Goal: Task Accomplishment & Management: Manage account settings

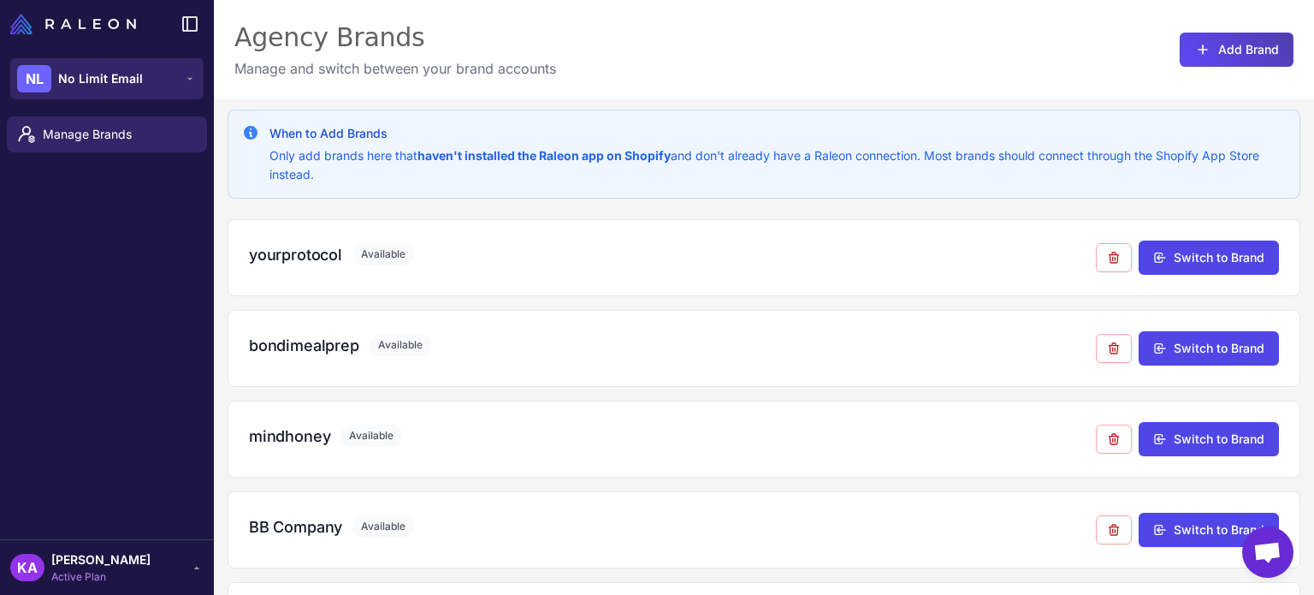
click at [127, 81] on span "No Limit Email" at bounding box center [100, 78] width 85 height 19
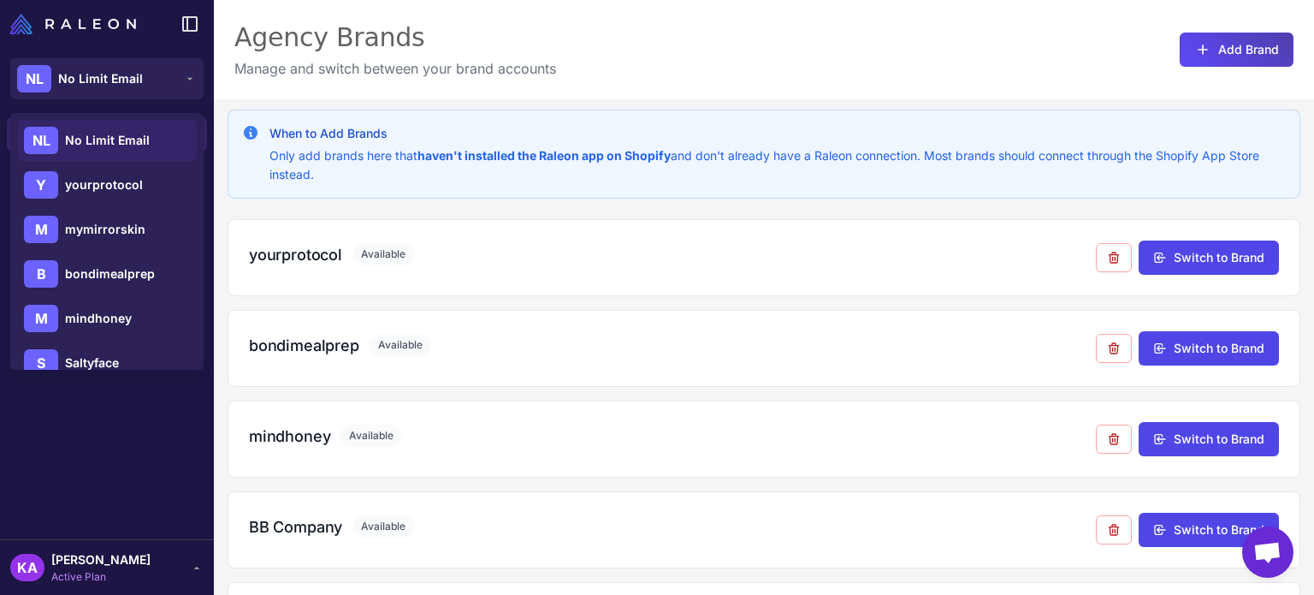
click at [143, 495] on div "Manage Brands" at bounding box center [107, 325] width 214 height 430
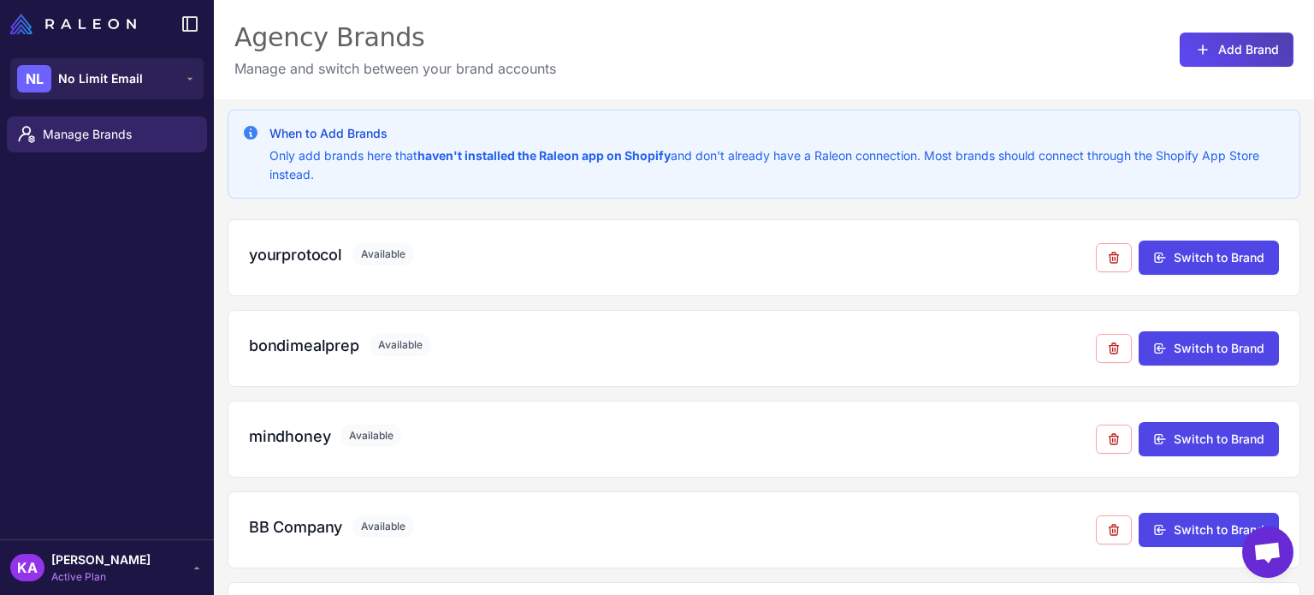
click at [153, 563] on div "KA [PERSON_NAME] Active Plan" at bounding box center [106, 567] width 193 height 34
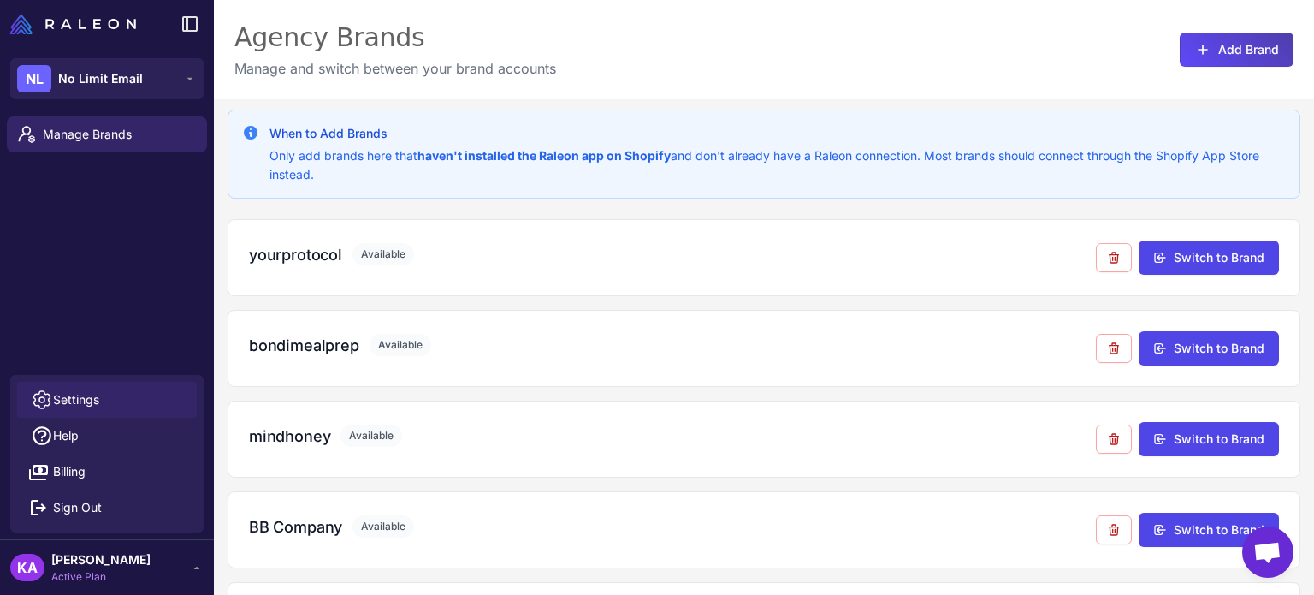
click at [102, 395] on link "Settings" at bounding box center [107, 400] width 180 height 36
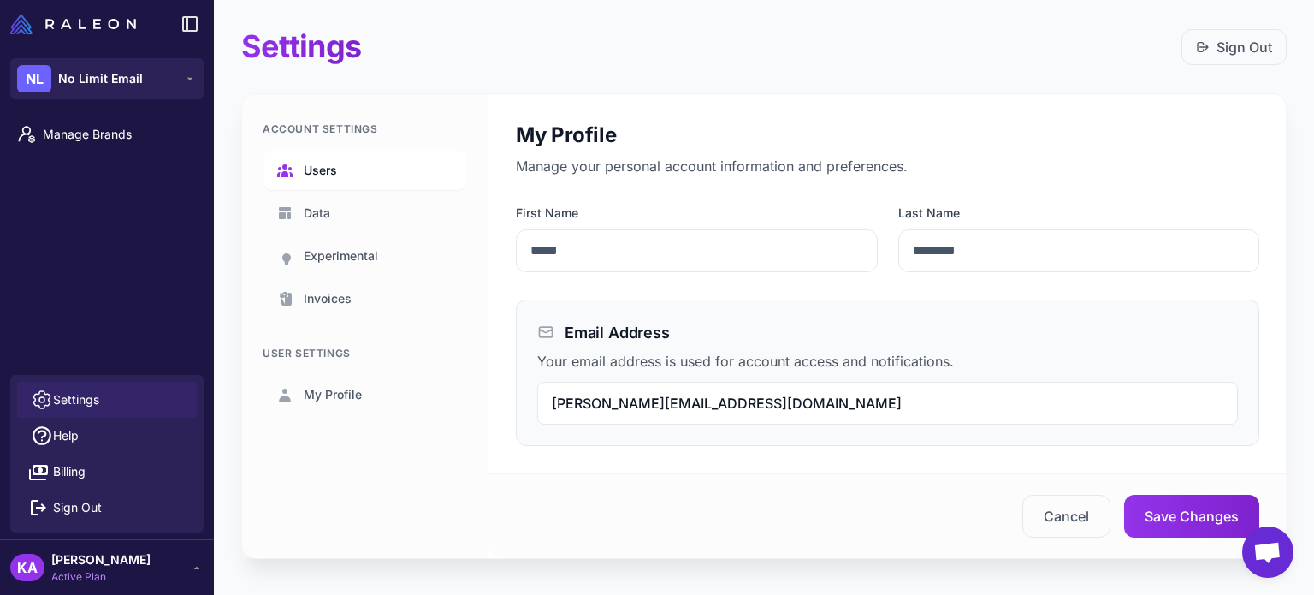
click at [329, 164] on span "Users" at bounding box center [320, 170] width 33 height 19
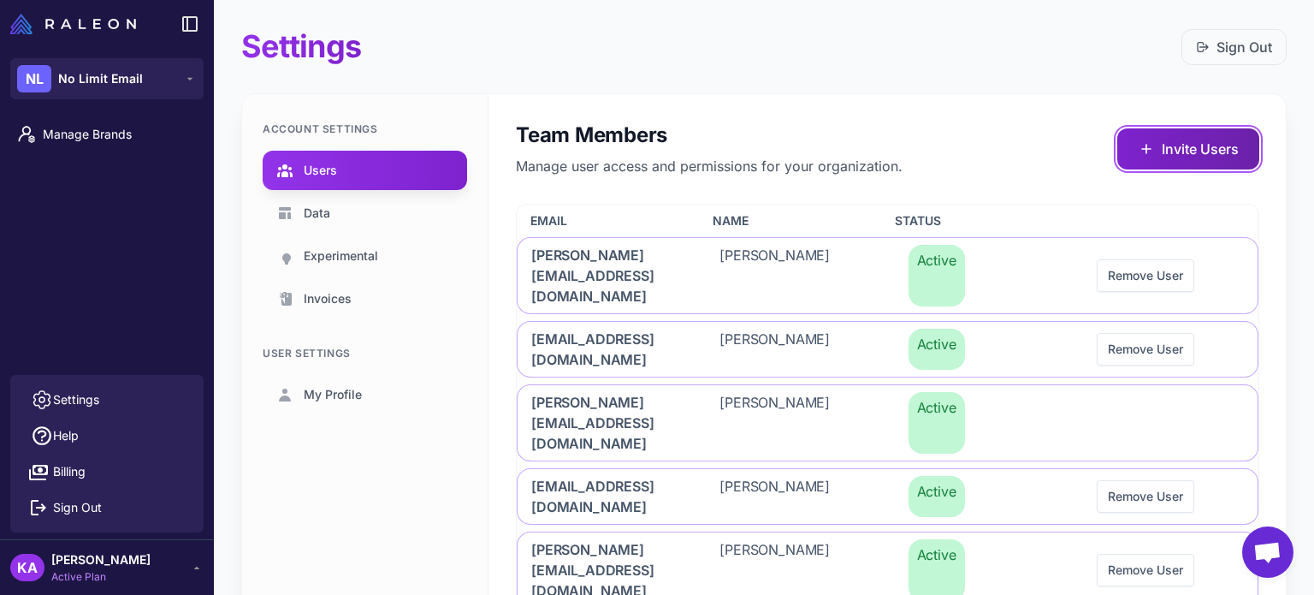
click at [1148, 145] on button "Invite Users" at bounding box center [1189, 148] width 142 height 41
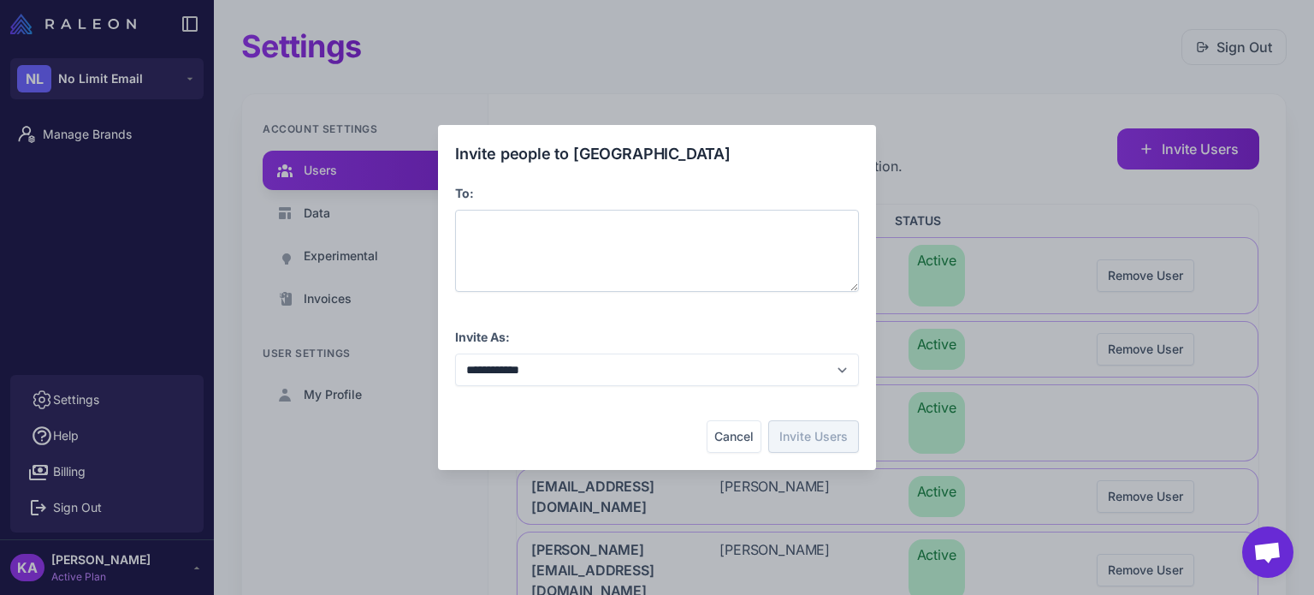
click at [616, 237] on div at bounding box center [657, 251] width 404 height 82
paste span
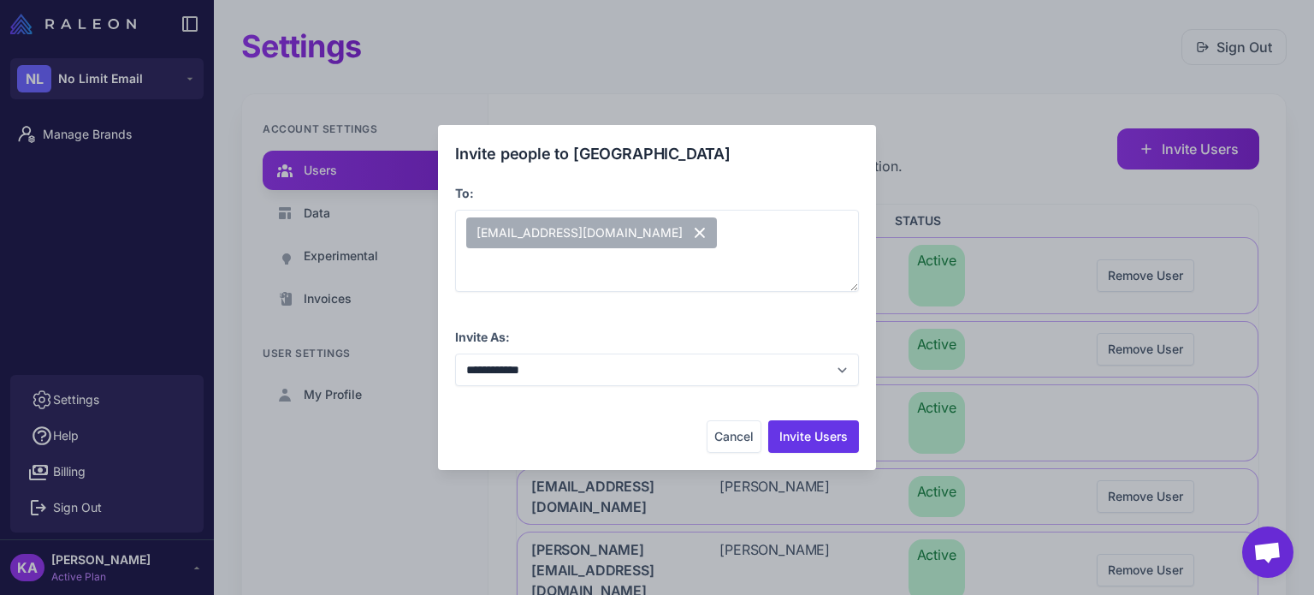
click at [621, 432] on div "Cancel Invite Users" at bounding box center [657, 436] width 404 height 33
click at [805, 433] on button "Invite Users" at bounding box center [813, 436] width 91 height 33
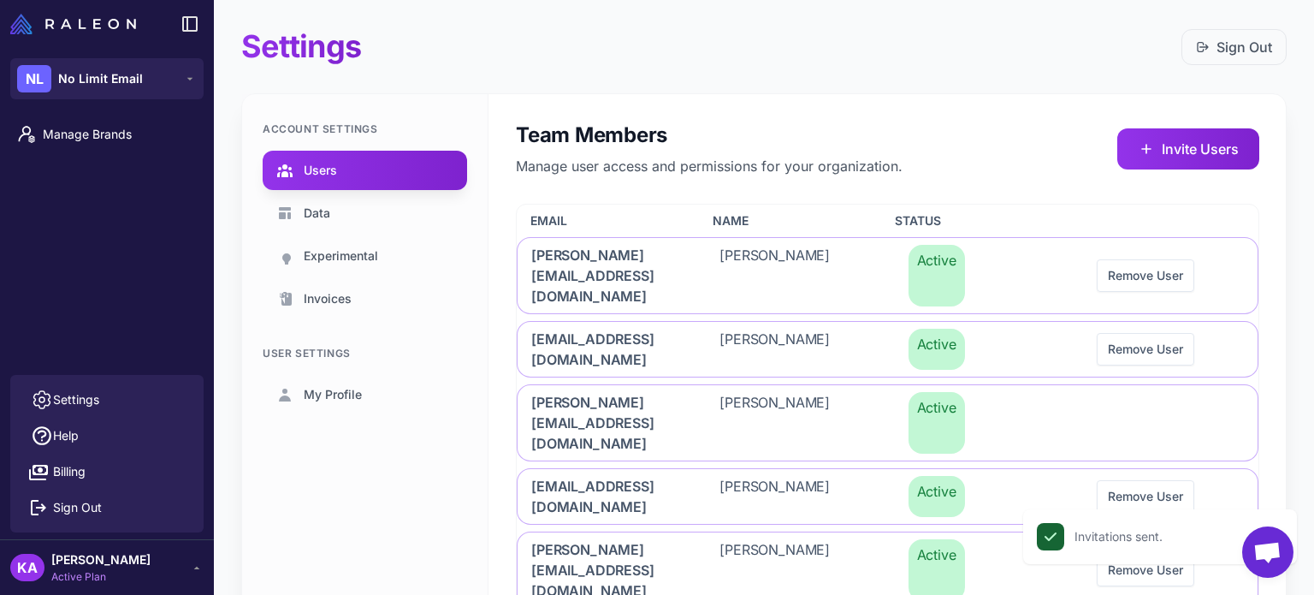
drag, startPoint x: 352, startPoint y: 501, endPoint x: 254, endPoint y: 258, distance: 261.9
click at [352, 499] on div "Account Settings Users Data Experimental Invoices User Settings My Profile" at bounding box center [365, 516] width 246 height 844
click at [153, 72] on button "NL No Limit Email" at bounding box center [106, 78] width 193 height 41
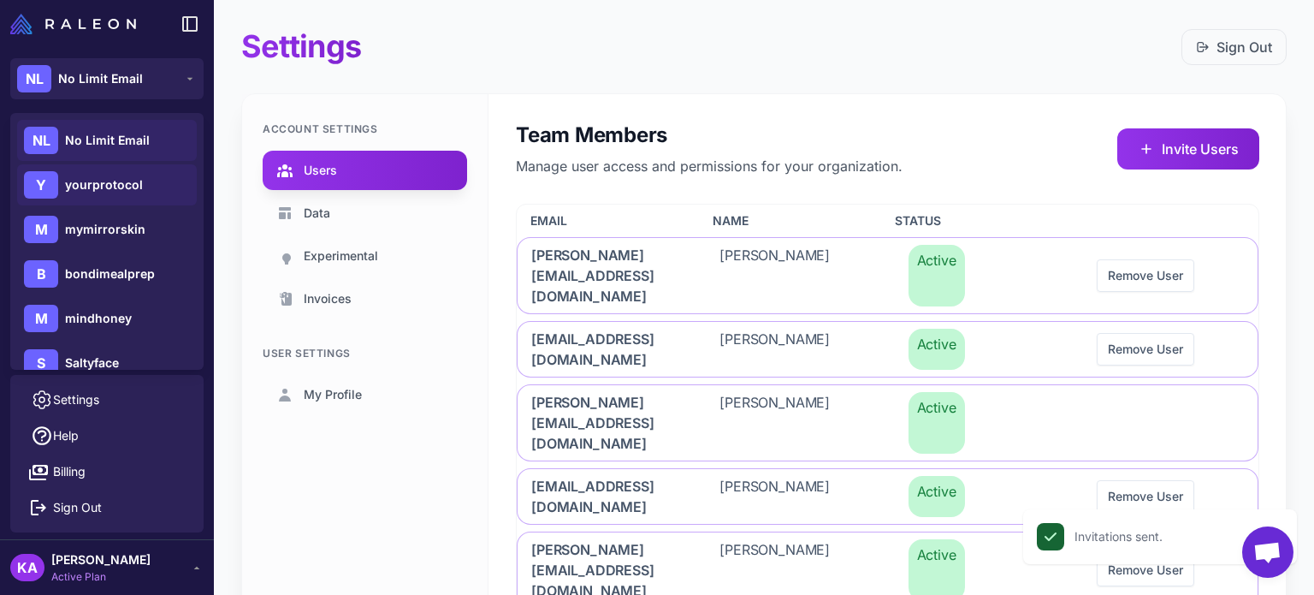
click at [116, 189] on span "yourprotocol" at bounding box center [104, 184] width 78 height 19
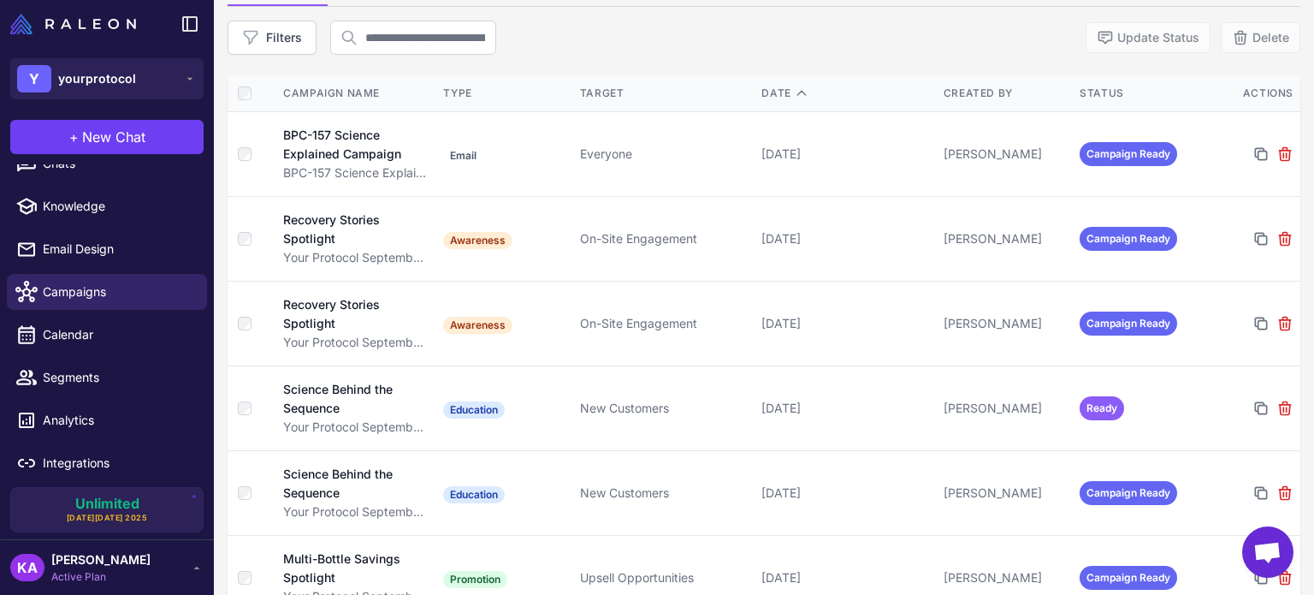
scroll to position [171, 0]
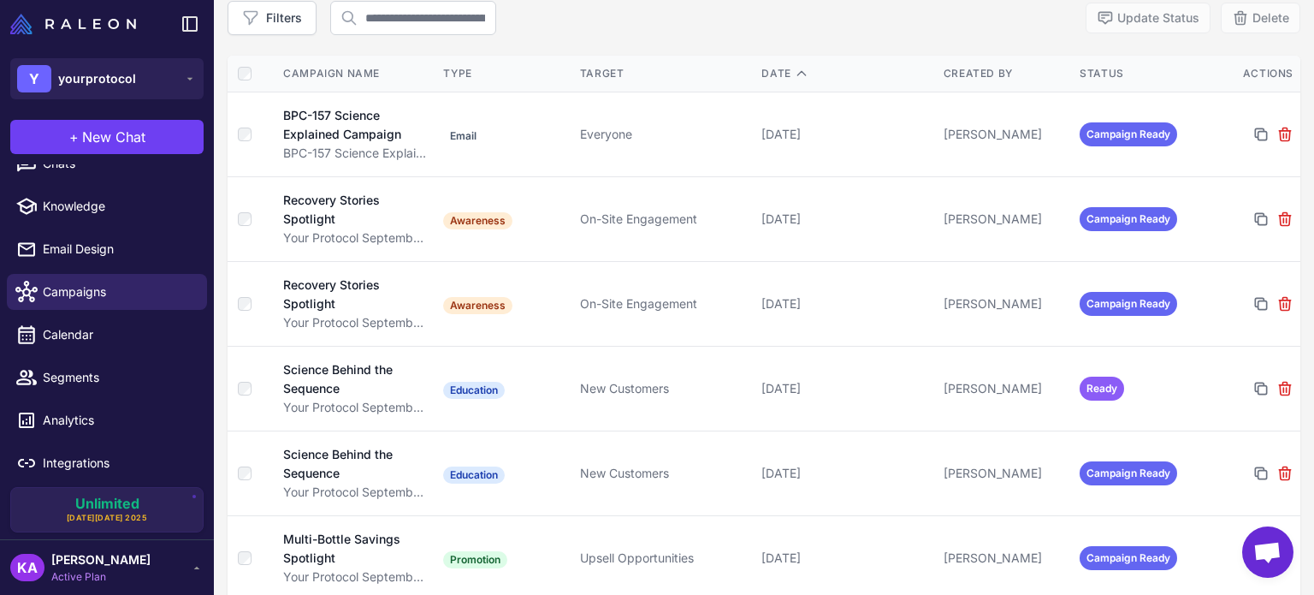
click at [139, 567] on span "[PERSON_NAME]" at bounding box center [100, 559] width 99 height 19
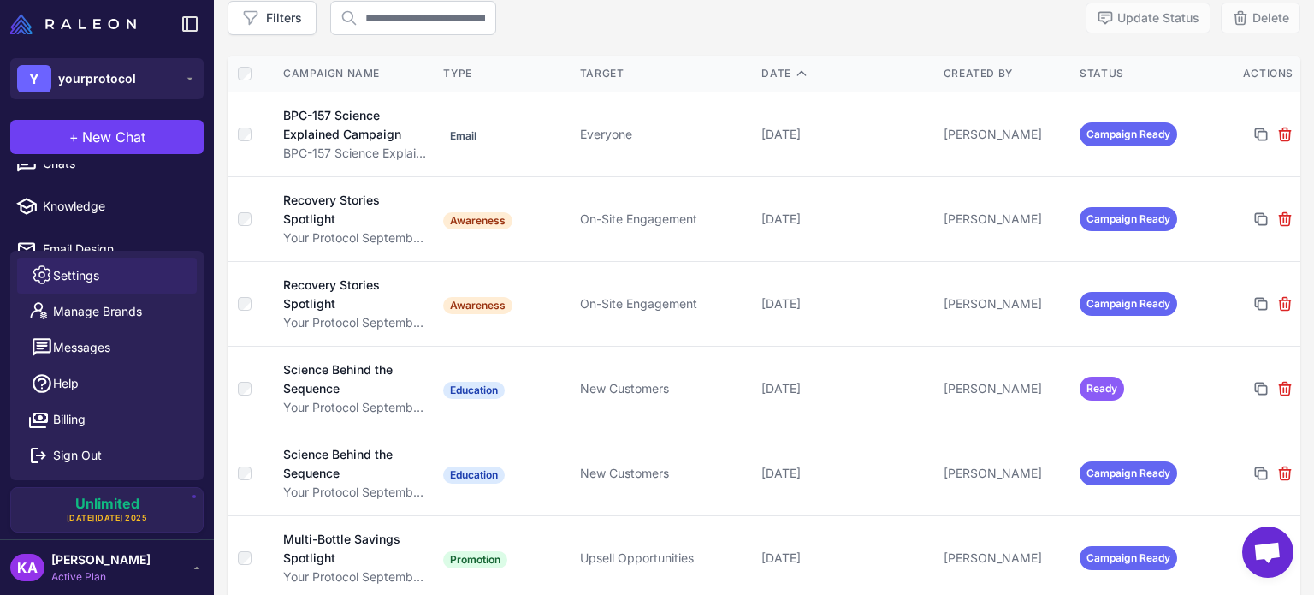
click at [101, 276] on link "Settings" at bounding box center [107, 276] width 180 height 36
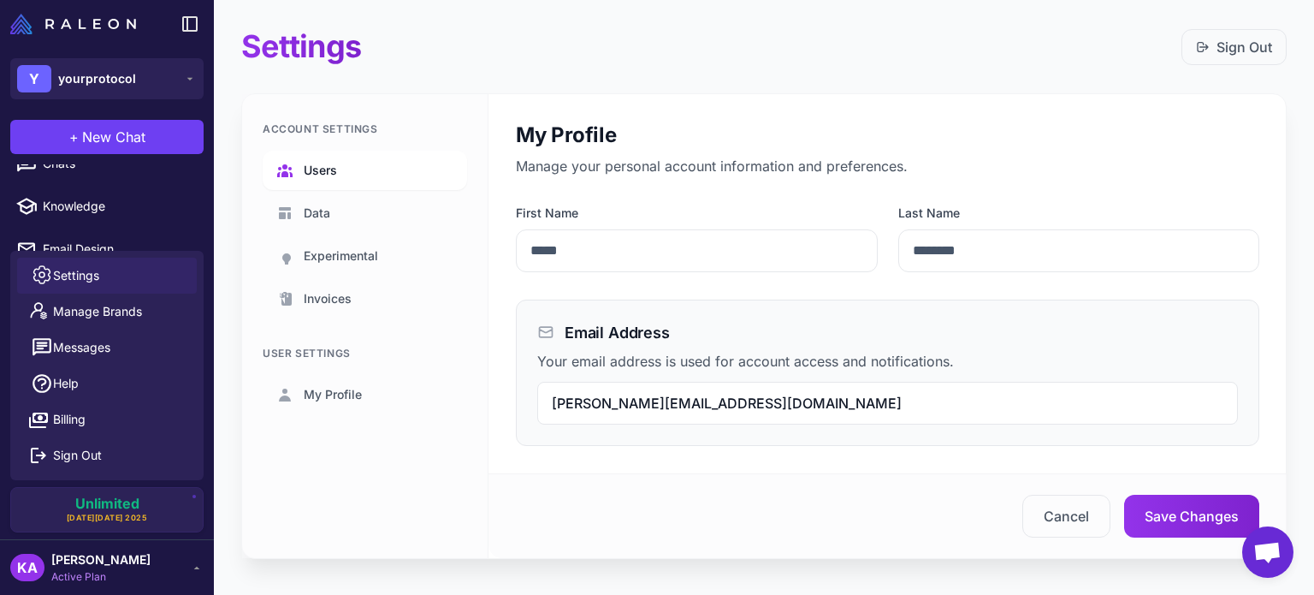
click at [326, 176] on span "Users" at bounding box center [320, 170] width 33 height 19
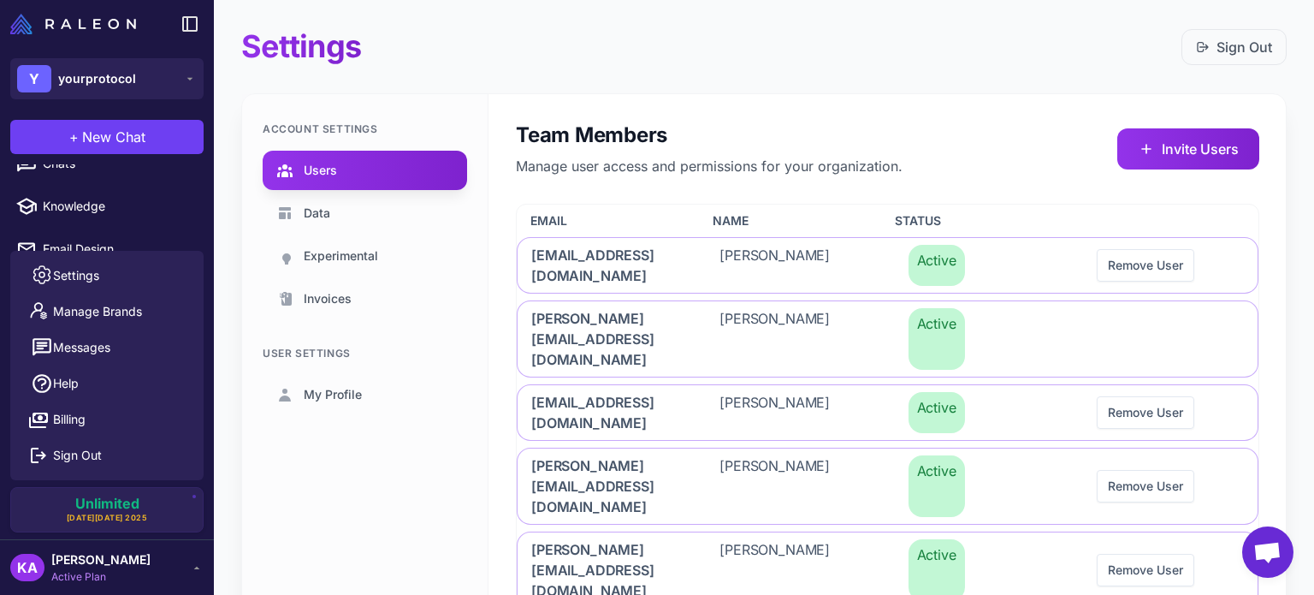
click at [366, 507] on div "Account Settings Users Data Experimental Invoices User Settings My Profile" at bounding box center [365, 442] width 246 height 697
click at [68, 21] on img at bounding box center [73, 24] width 126 height 21
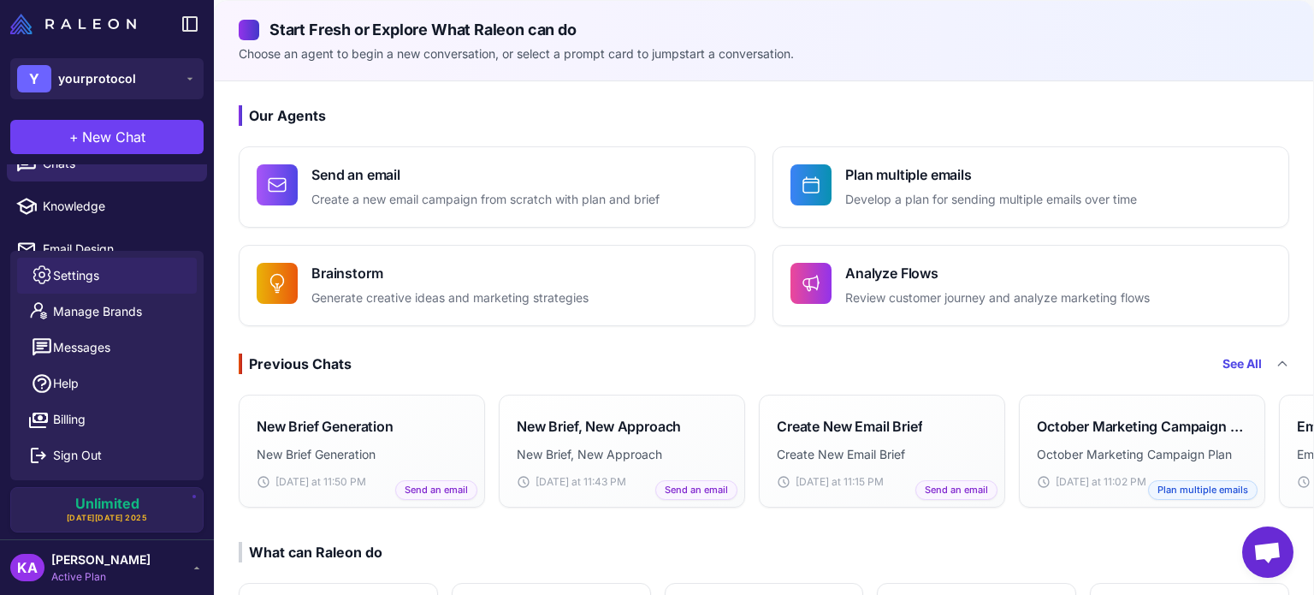
click at [78, 270] on span "Settings" at bounding box center [76, 275] width 46 height 19
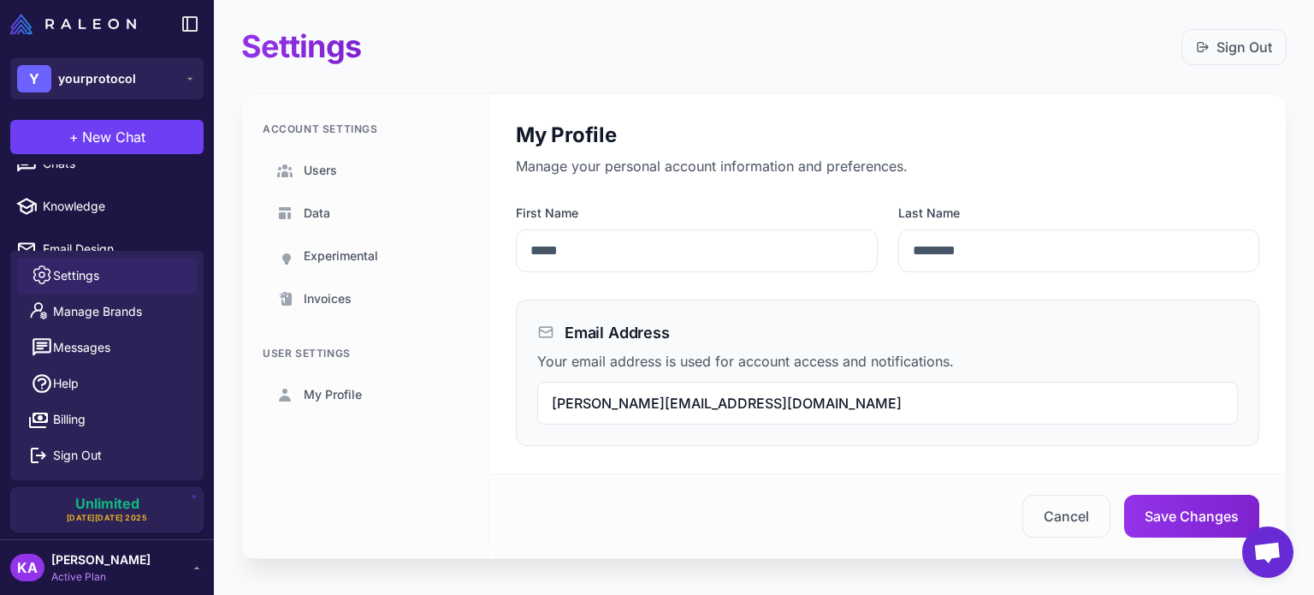
click at [418, 482] on div "Account Settings Users Data Experimental Invoices User Settings My Profile" at bounding box center [365, 326] width 246 height 464
click at [356, 394] on span "My Profile" at bounding box center [333, 394] width 58 height 19
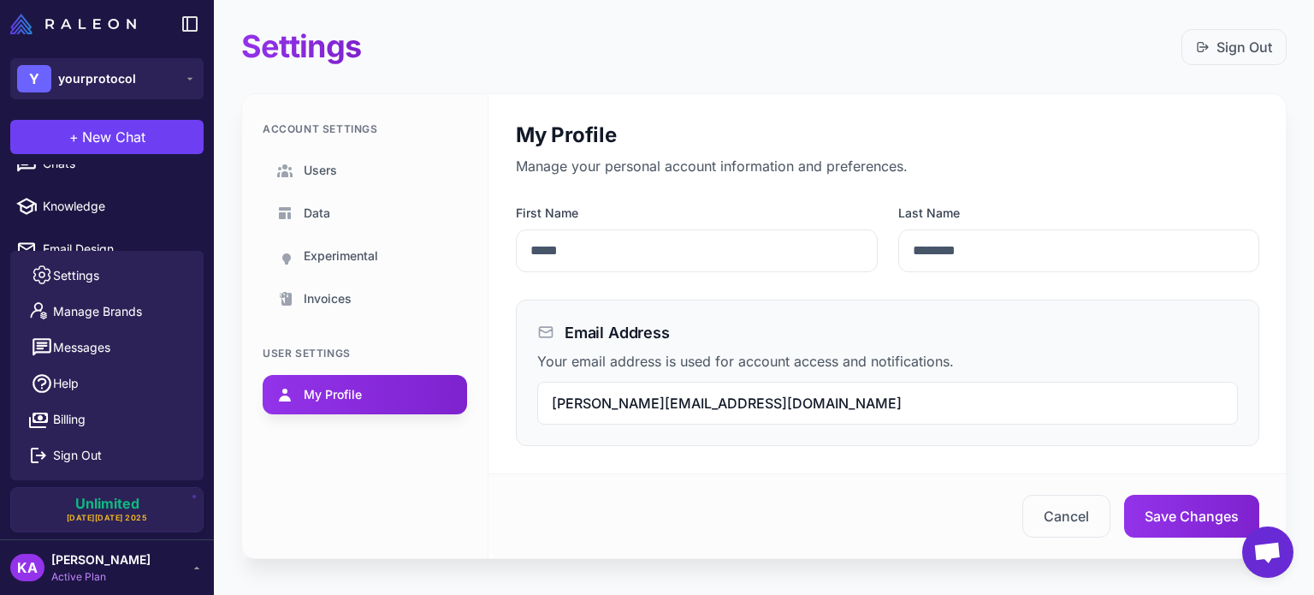
click at [430, 471] on div "Account Settings Users Data Experimental Invoices User Settings My Profile" at bounding box center [365, 326] width 246 height 464
click at [353, 252] on span "Experimental" at bounding box center [341, 255] width 74 height 19
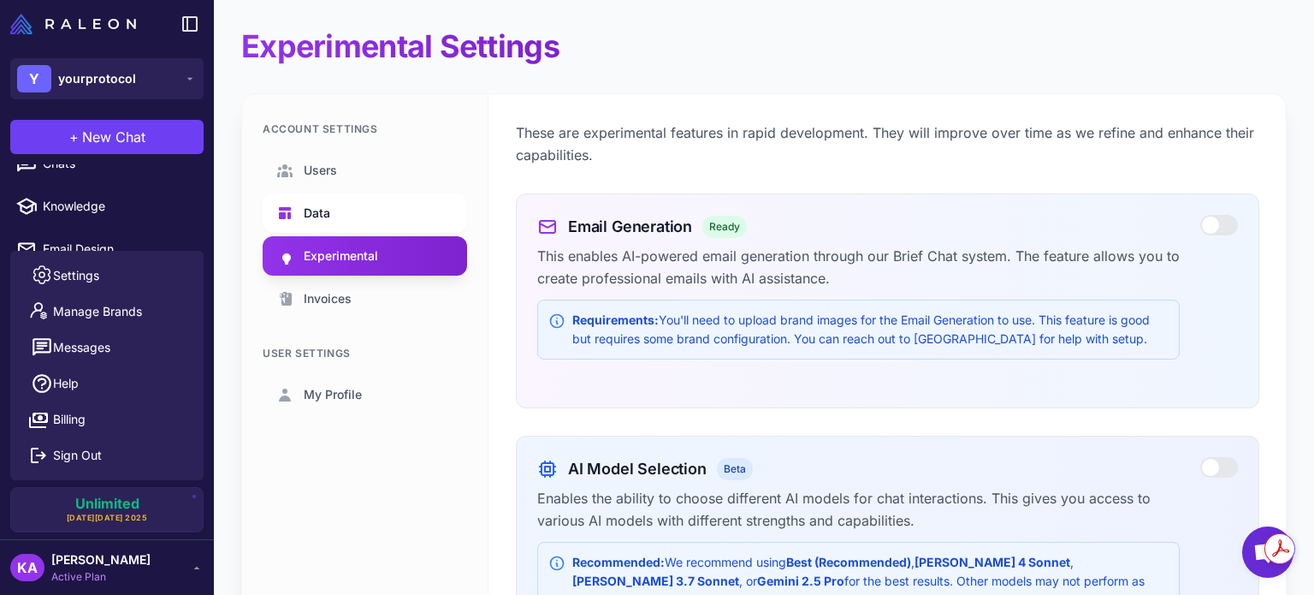
click at [340, 205] on link "Data" at bounding box center [365, 212] width 205 height 39
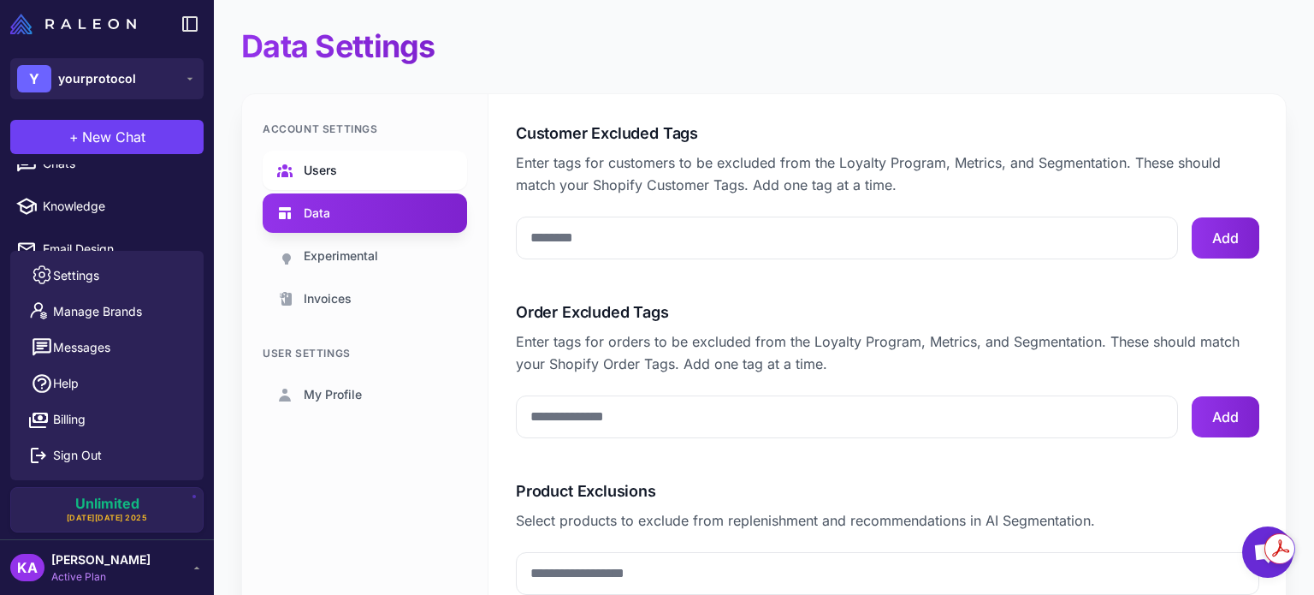
click at [361, 167] on link "Users" at bounding box center [365, 170] width 205 height 39
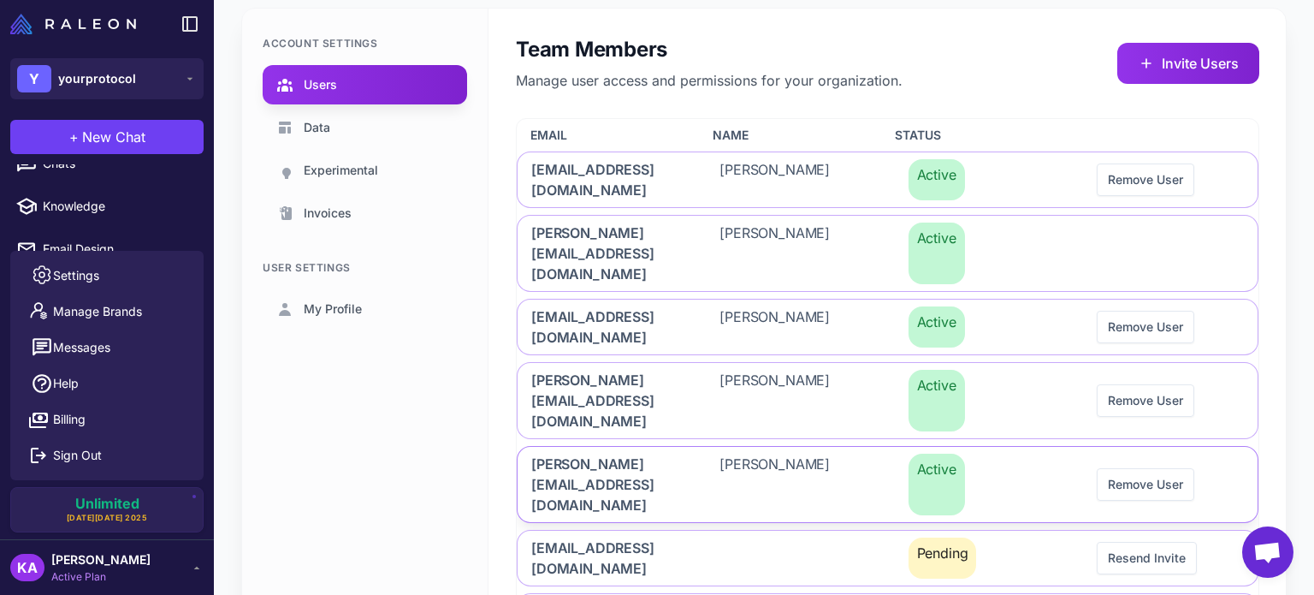
scroll to position [166, 0]
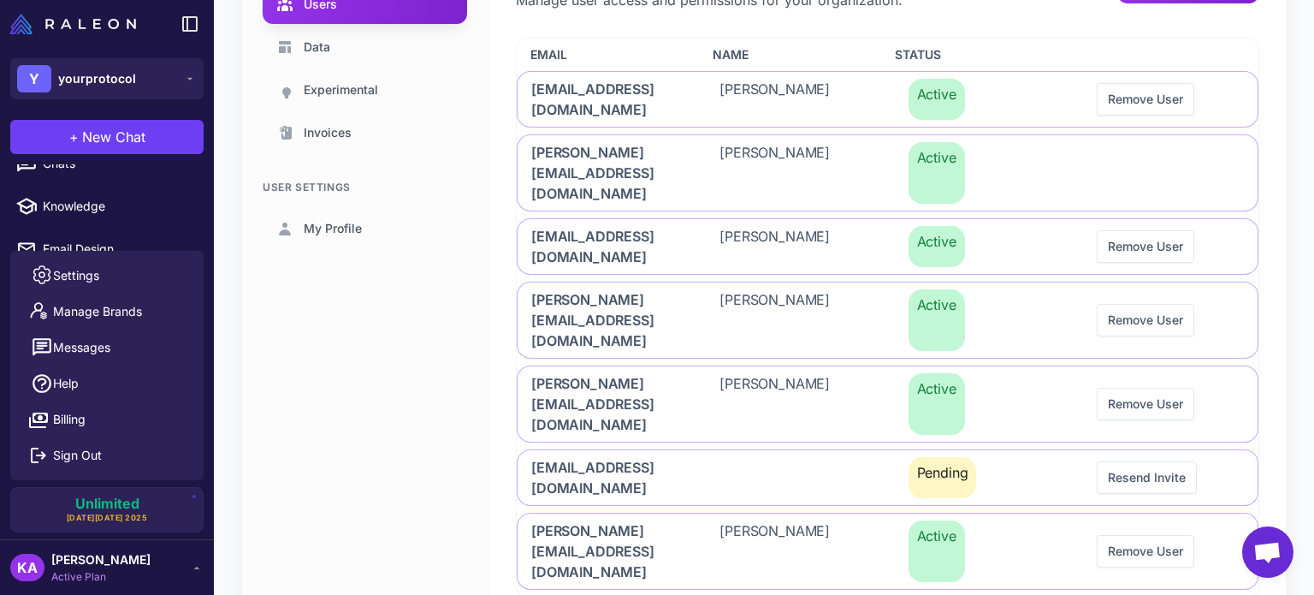
click at [417, 359] on div "Account Settings Users Data Experimental Invoices User Settings My Profile" at bounding box center [365, 276] width 246 height 697
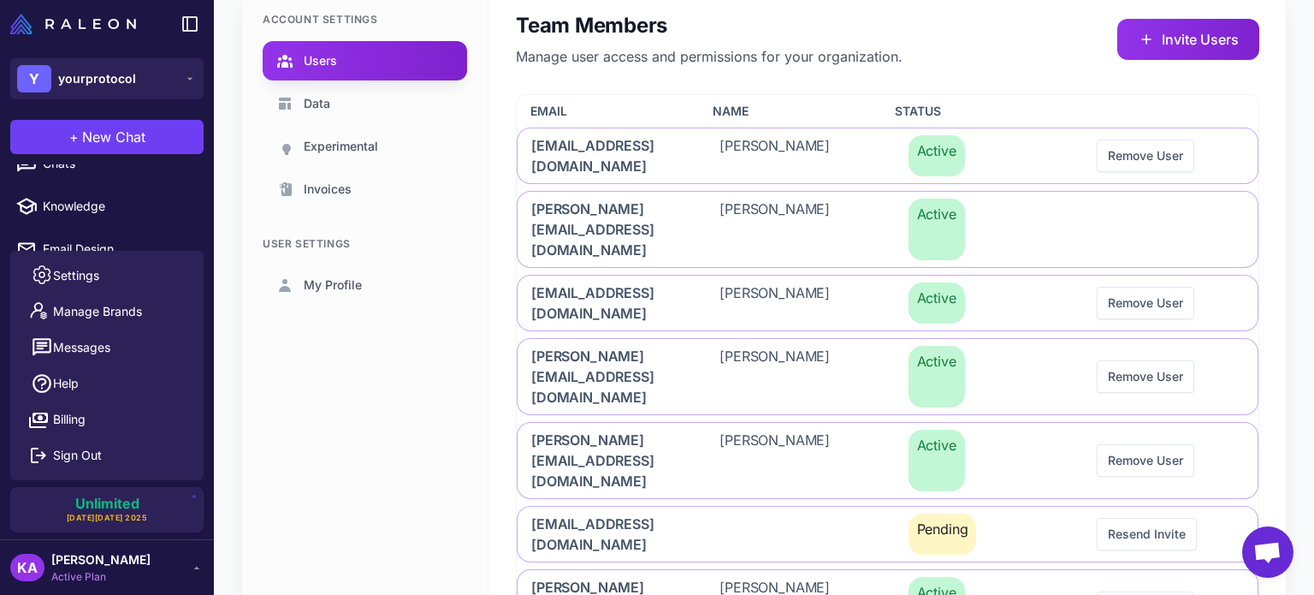
scroll to position [80, 0]
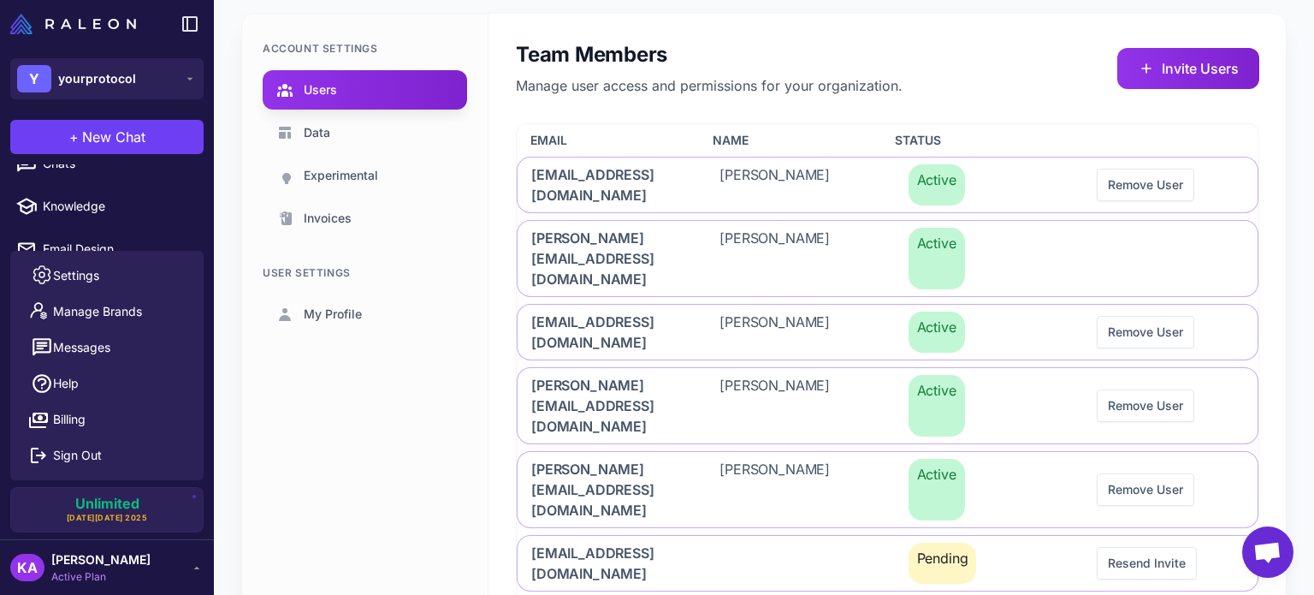
click at [341, 478] on div "Account Settings Users Data Experimental Invoices User Settings My Profile" at bounding box center [365, 362] width 246 height 697
click at [134, 45] on div at bounding box center [107, 24] width 214 height 48
click at [118, 562] on span "[PERSON_NAME]" at bounding box center [100, 559] width 99 height 19
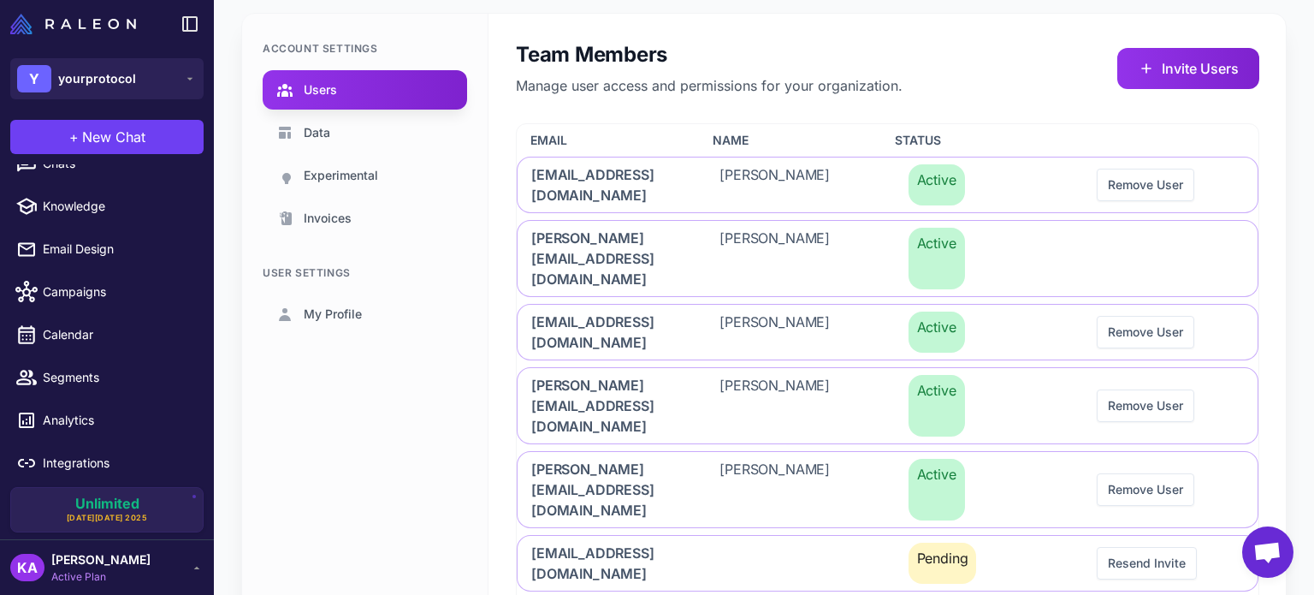
click at [199, 564] on icon at bounding box center [197, 568] width 14 height 14
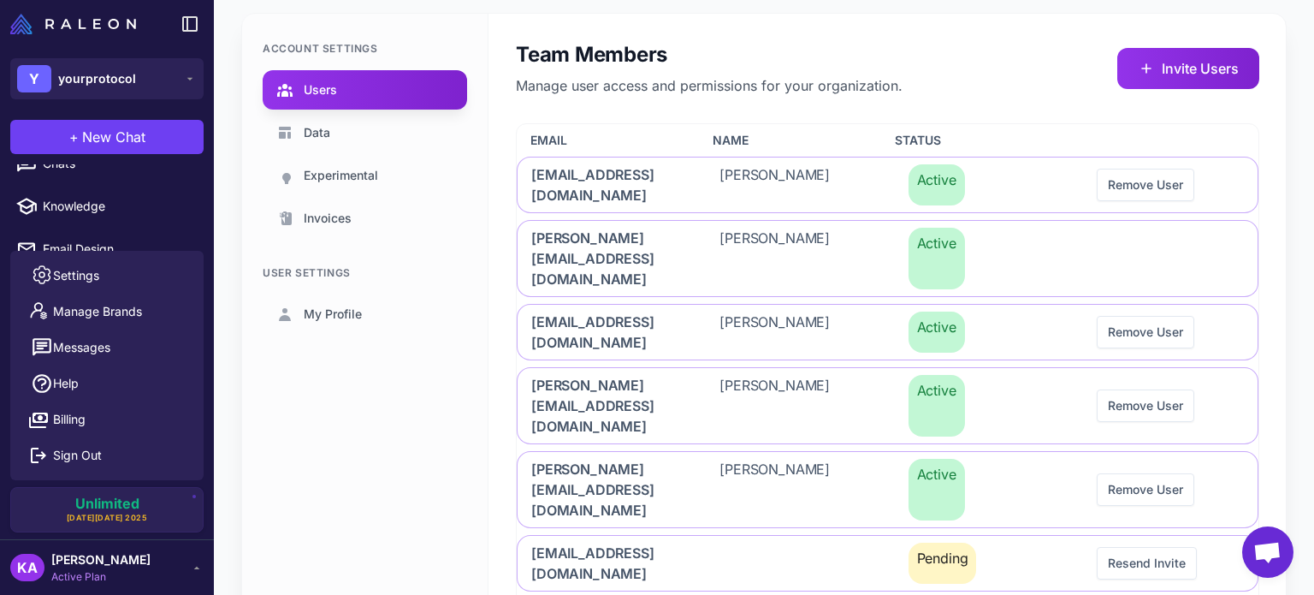
click at [199, 564] on icon at bounding box center [197, 568] width 14 height 14
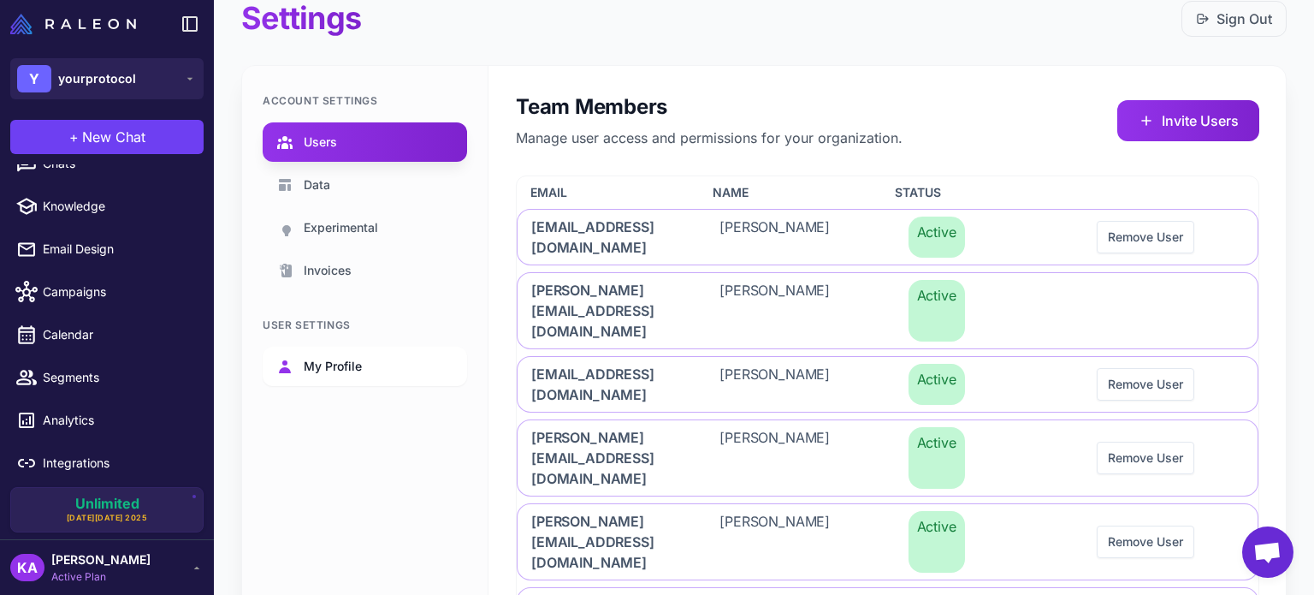
scroll to position [0, 0]
